Goal: Obtain resource: Download file/media

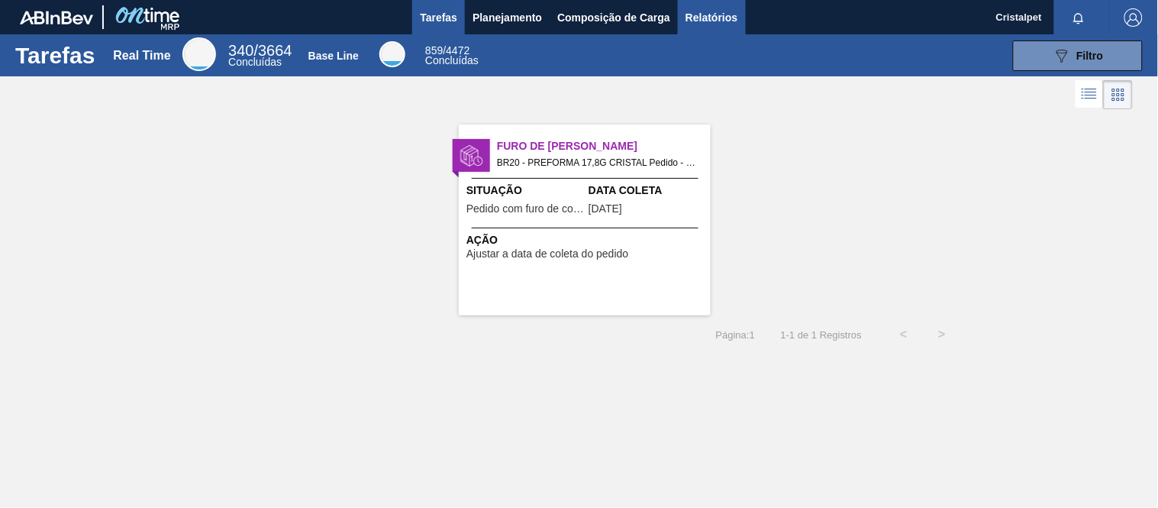
click at [705, 15] on span "Relatórios" at bounding box center [712, 17] width 52 height 18
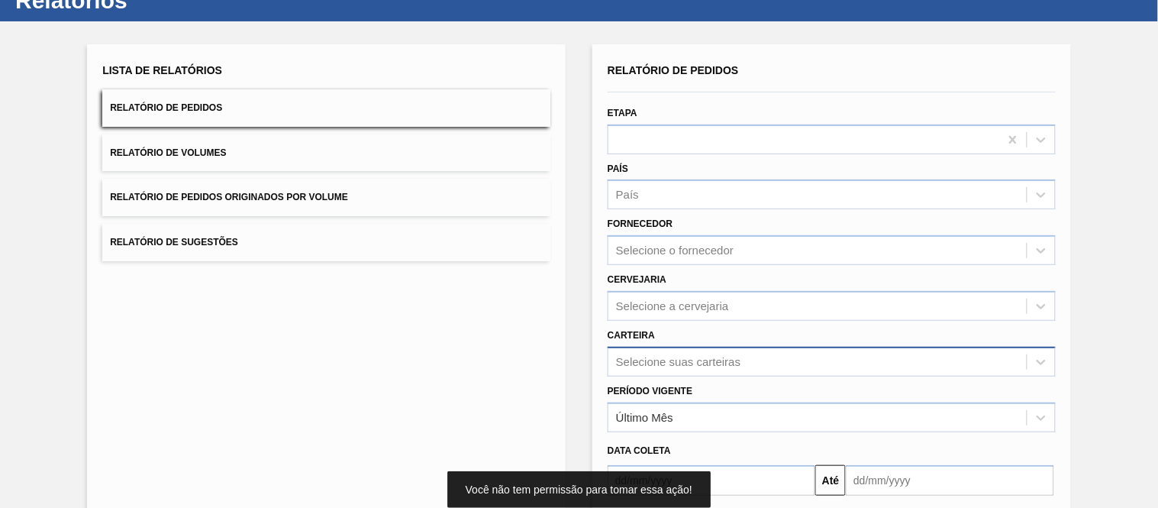
scroll to position [169, 0]
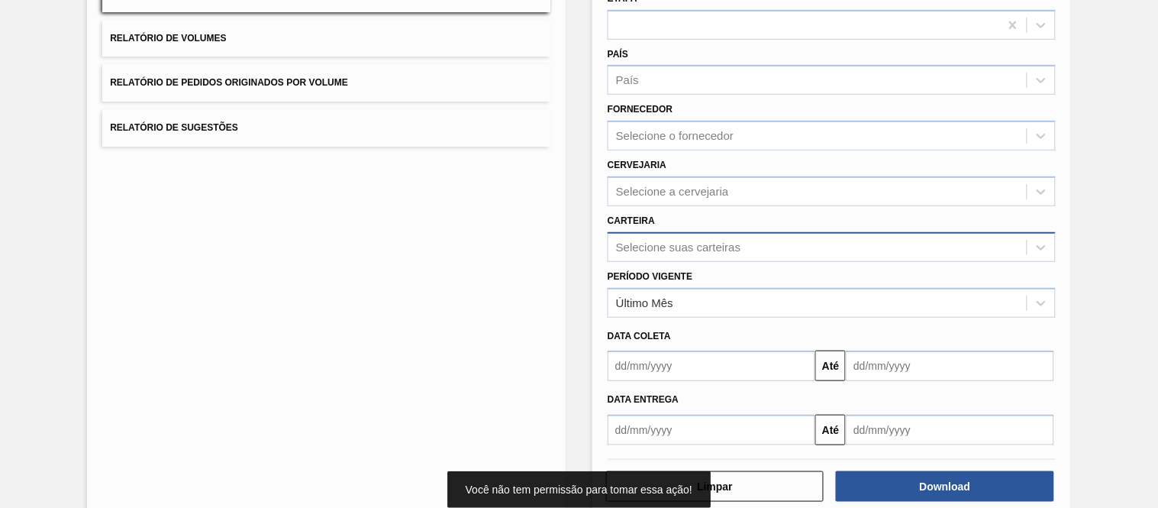
click at [636, 241] on div "Selecione suas carteiras" at bounding box center [678, 247] width 124 height 13
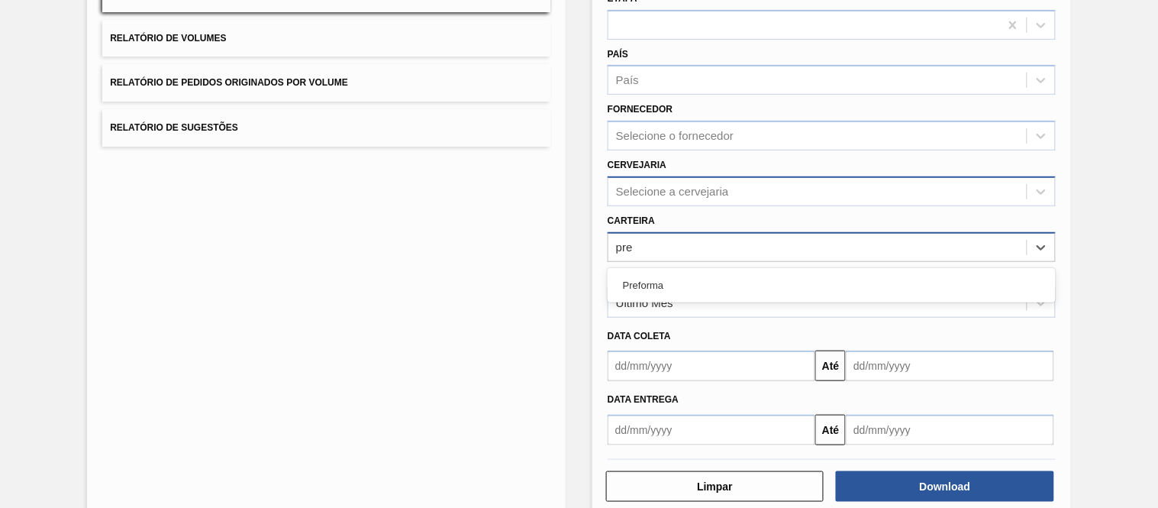
type input "pref"
click at [658, 281] on div "Preforma" at bounding box center [832, 285] width 448 height 28
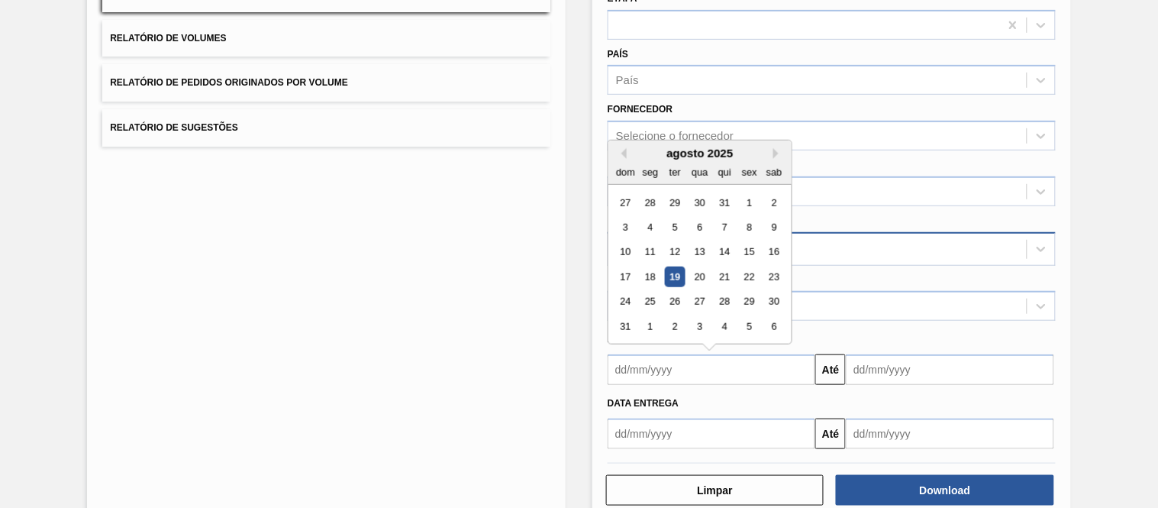
click at [649, 372] on input "text" at bounding box center [712, 369] width 208 height 31
click at [754, 196] on div "1" at bounding box center [749, 202] width 21 height 21
type input "[DATE]"
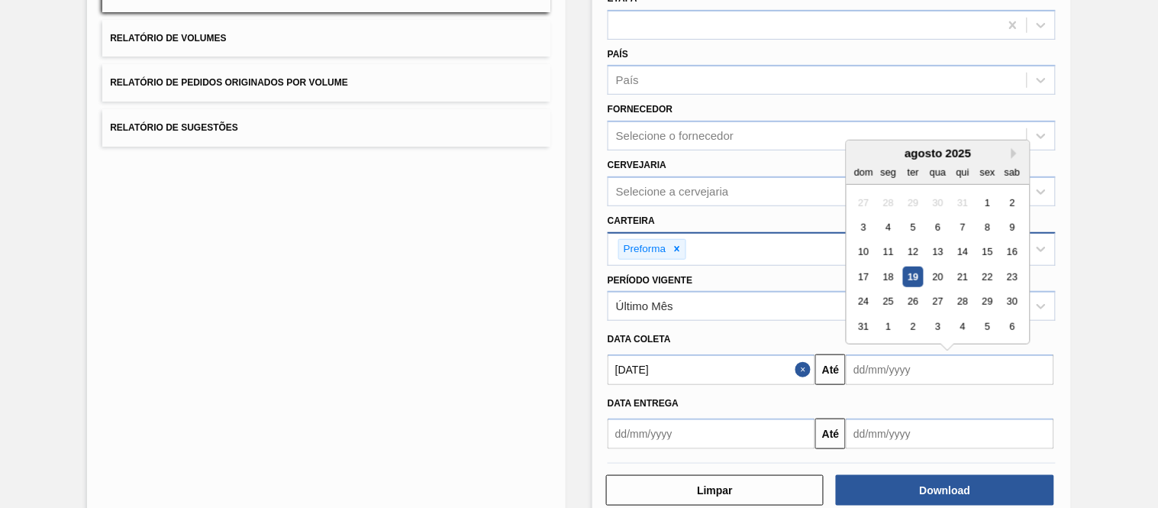
click at [881, 365] on input "text" at bounding box center [950, 369] width 208 height 31
click at [1016, 319] on div "6" at bounding box center [1012, 326] width 21 height 21
type input "[DATE]"
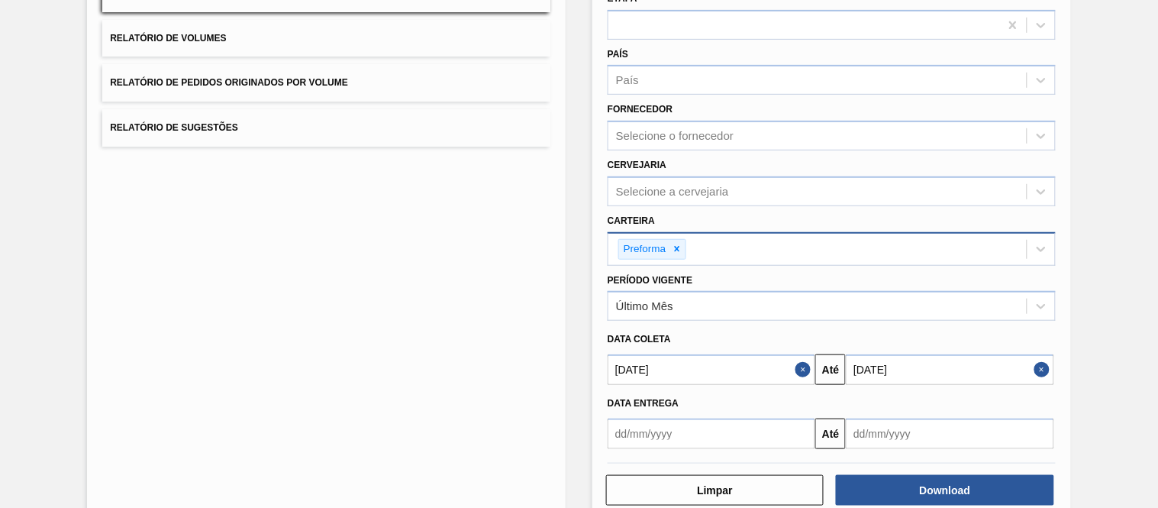
click at [929, 473] on div "Download" at bounding box center [946, 490] width 230 height 34
click at [925, 479] on button "Download" at bounding box center [945, 490] width 218 height 31
